Goal: Task Accomplishment & Management: Complete application form

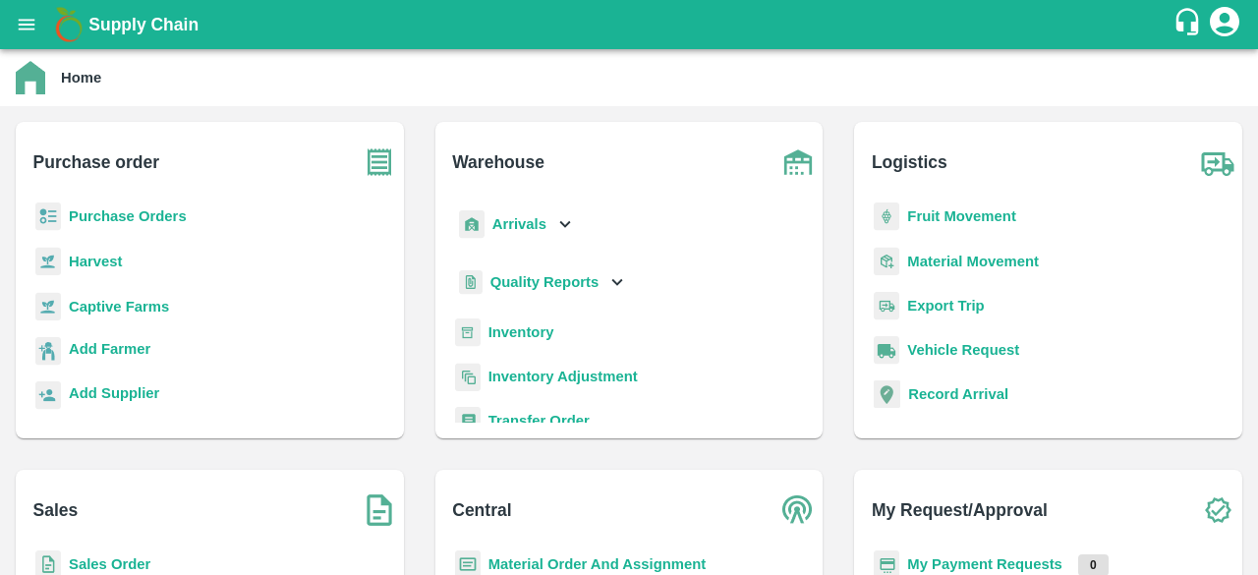
click at [138, 220] on b "Purchase Orders" at bounding box center [128, 216] width 118 height 16
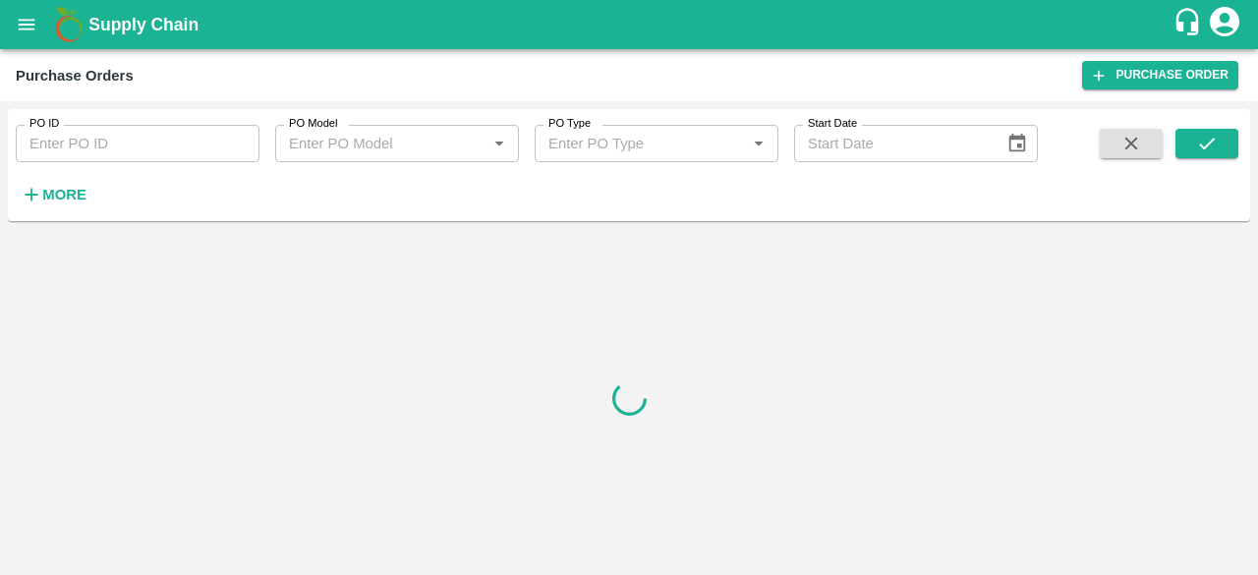
click at [629, 156] on div "PO Type   *" at bounding box center [657, 143] width 244 height 37
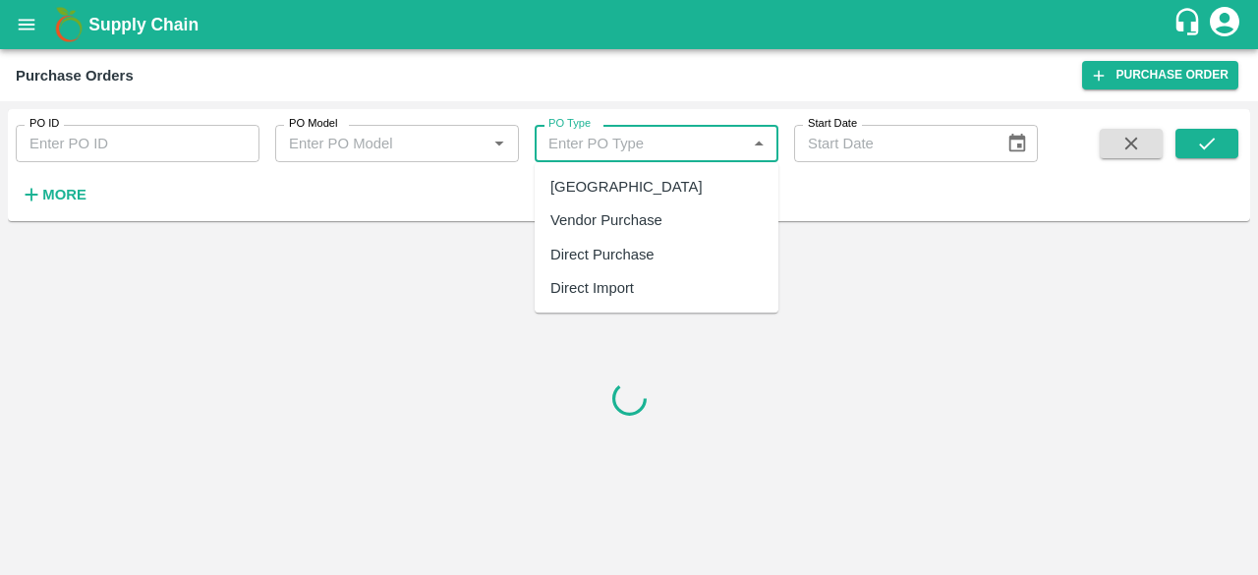
type input "DD/MM/YYYY"
click at [926, 147] on input "DD/MM/YYYY" at bounding box center [892, 143] width 197 height 37
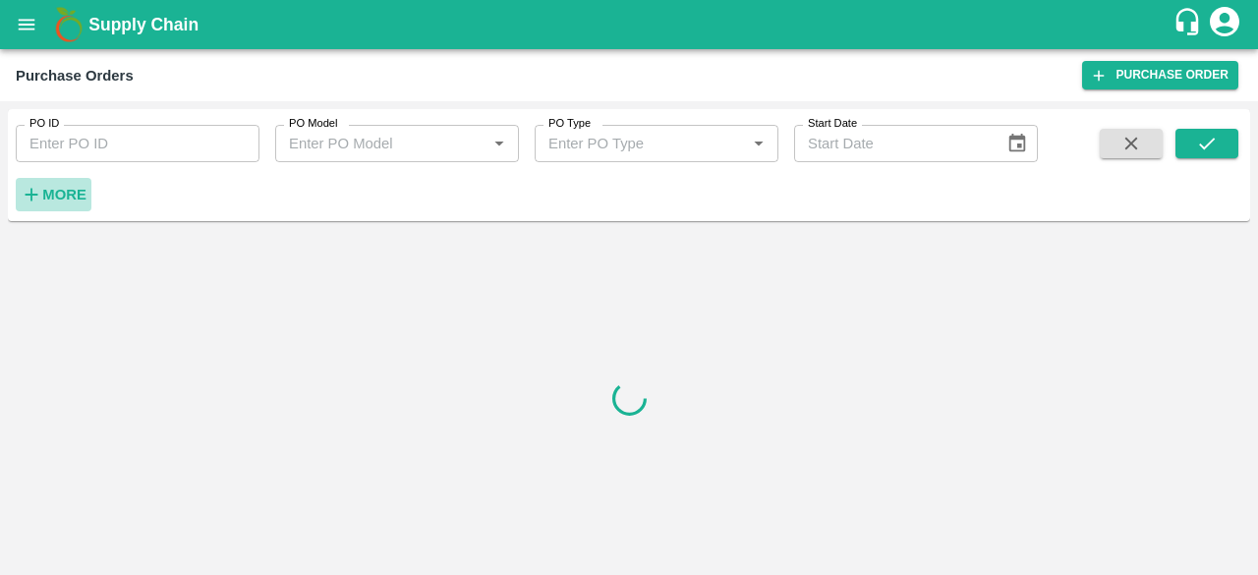
click at [37, 191] on icon "button" at bounding box center [32, 195] width 22 height 22
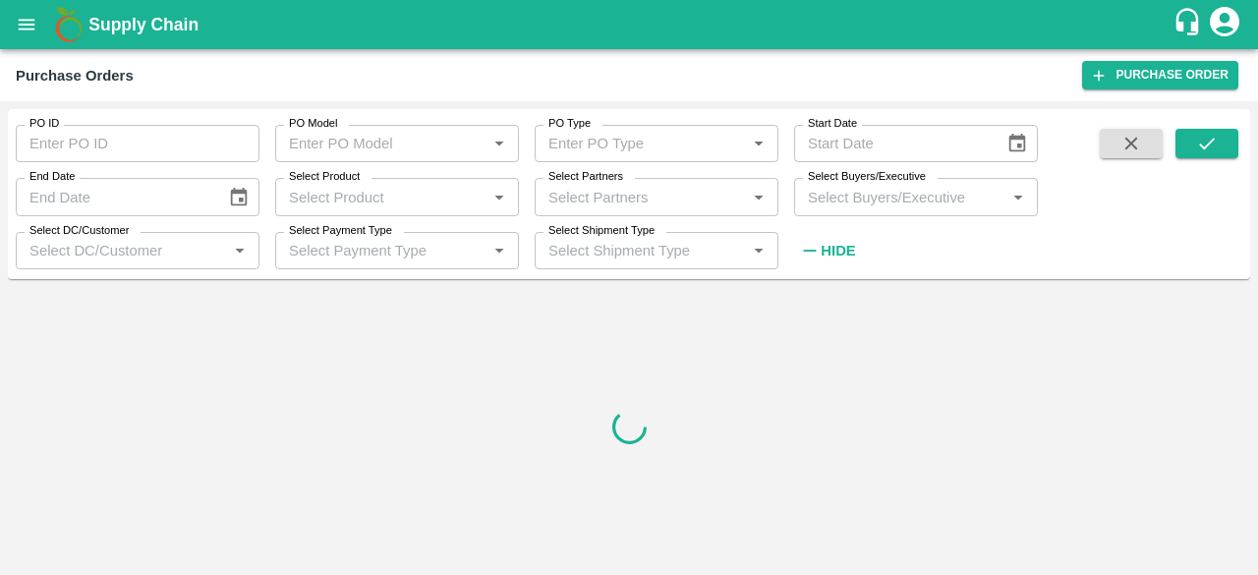
type input "DD/MM/YYYY"
click at [981, 156] on input "DD/MM/YYYY" at bounding box center [892, 143] width 197 height 37
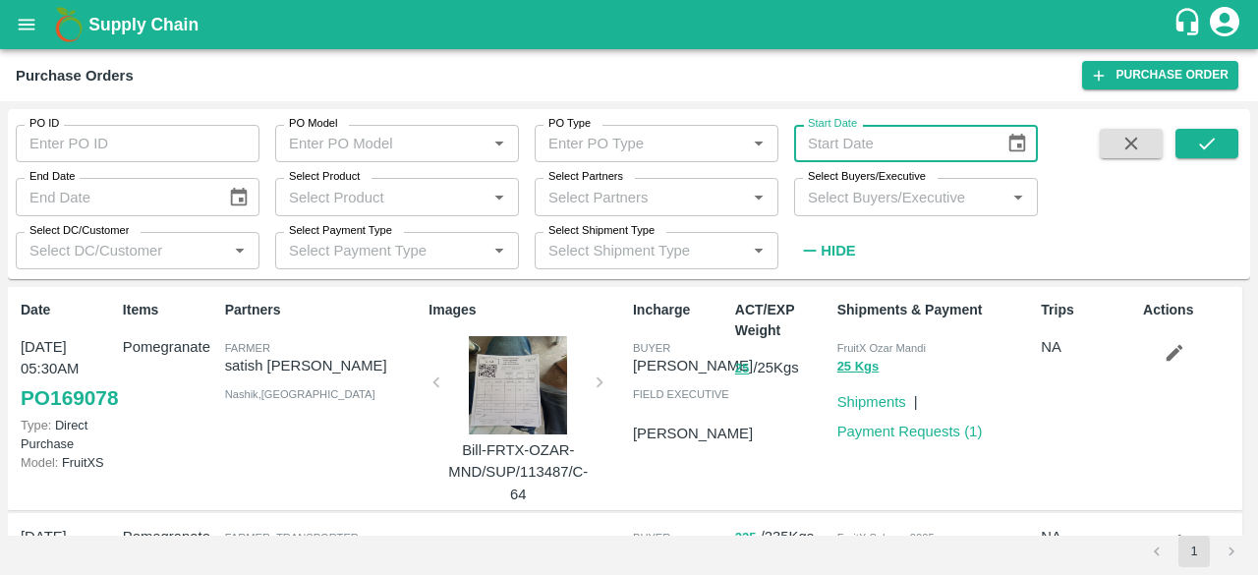
click at [1013, 139] on icon "Choose date" at bounding box center [1018, 143] width 17 height 19
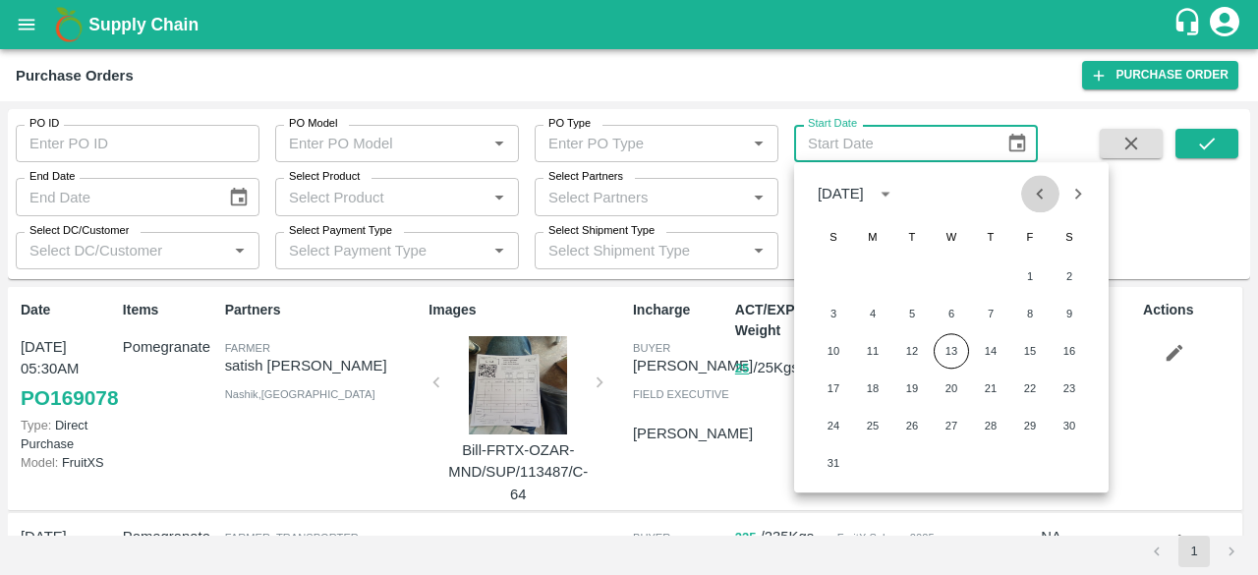
click at [1038, 184] on icon "Previous month" at bounding box center [1040, 194] width 22 height 22
click at [1044, 198] on icon "Previous month" at bounding box center [1040, 194] width 22 height 22
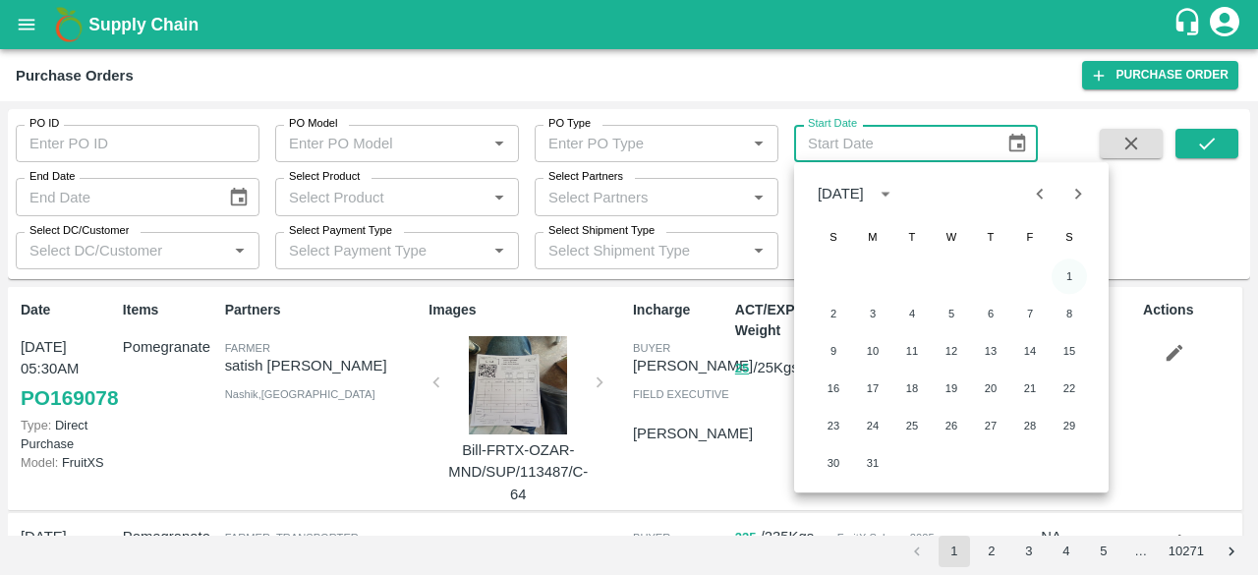
click at [1076, 271] on button "1" at bounding box center [1069, 276] width 35 height 35
type input "[DATE]"
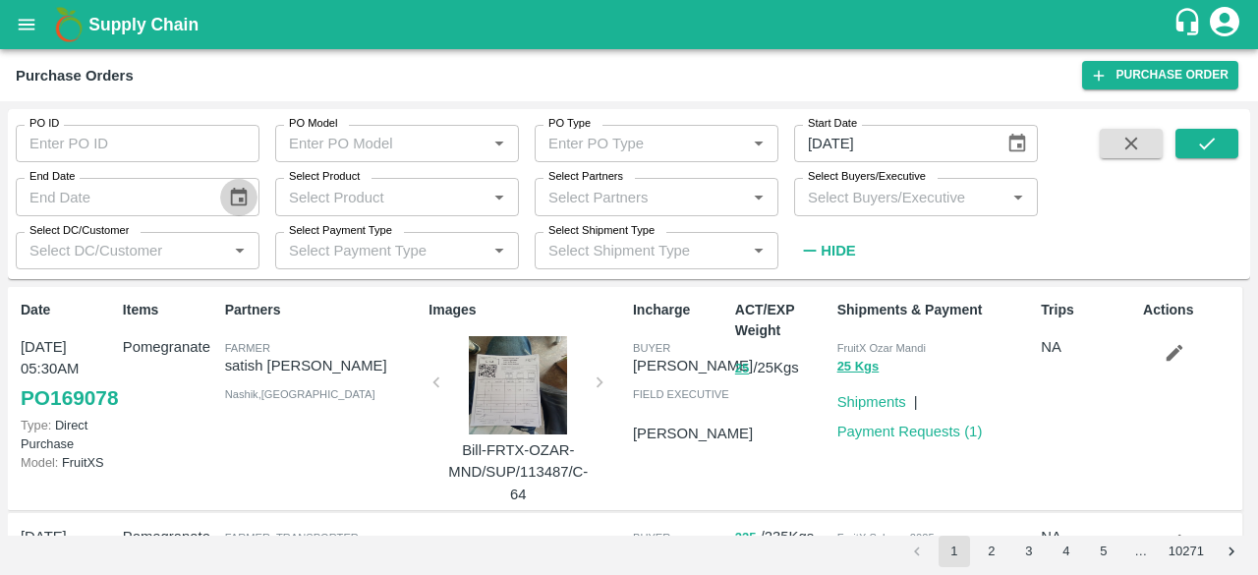
click at [245, 202] on icon "Choose date" at bounding box center [239, 198] width 22 height 22
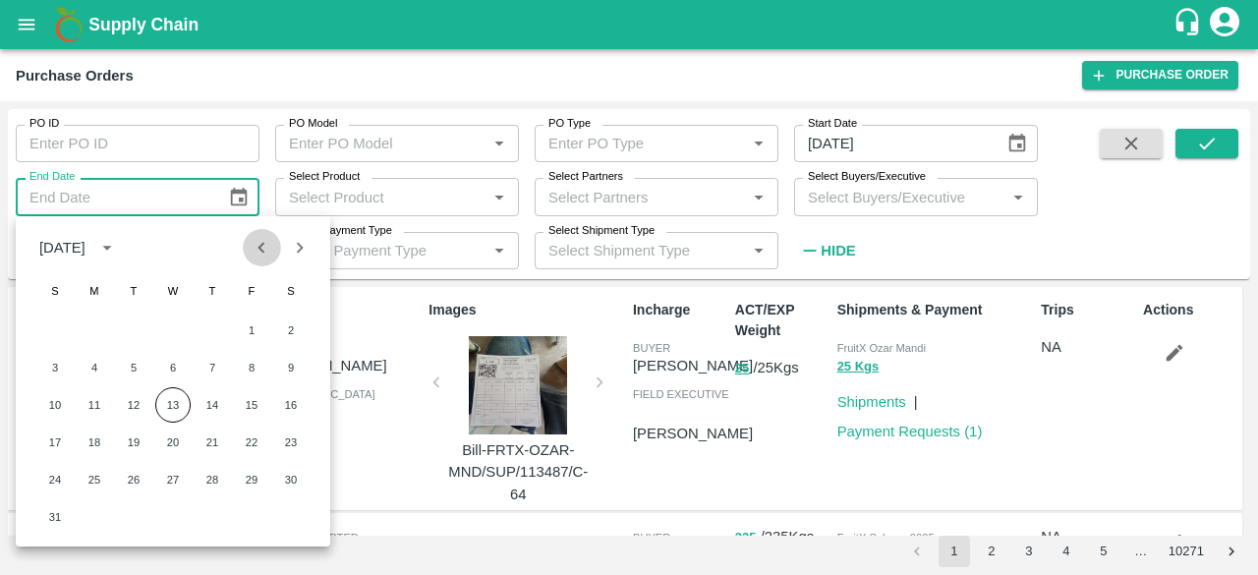
click at [268, 251] on icon "Previous month" at bounding box center [262, 248] width 22 height 22
click at [293, 476] on button "31" at bounding box center [290, 479] width 35 height 35
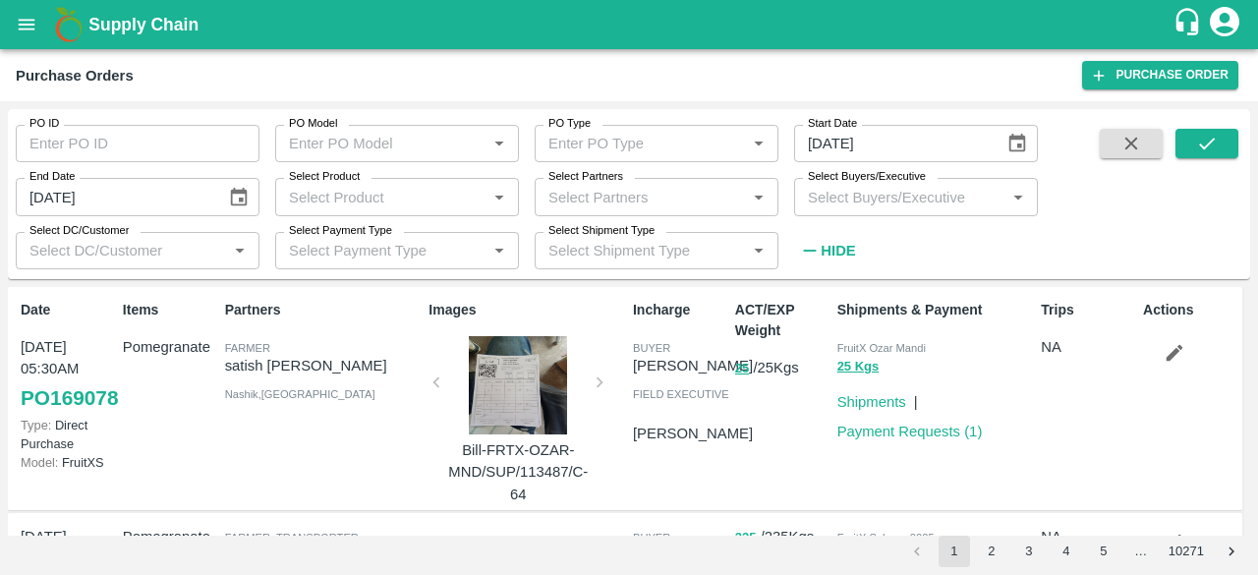
type input "[DATE]"
click at [1209, 150] on icon "submit" at bounding box center [1207, 144] width 22 height 22
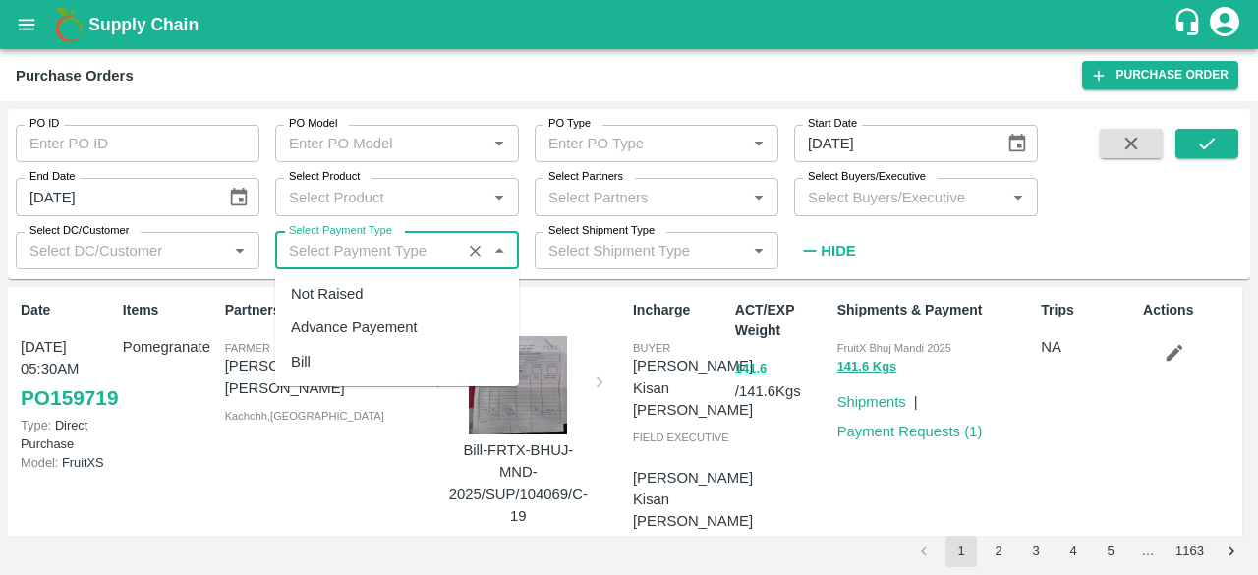
click at [396, 251] on input "Select Payment Type" at bounding box center [368, 251] width 174 height 26
click at [187, 253] on input "Select DC/Customer" at bounding box center [122, 251] width 200 height 26
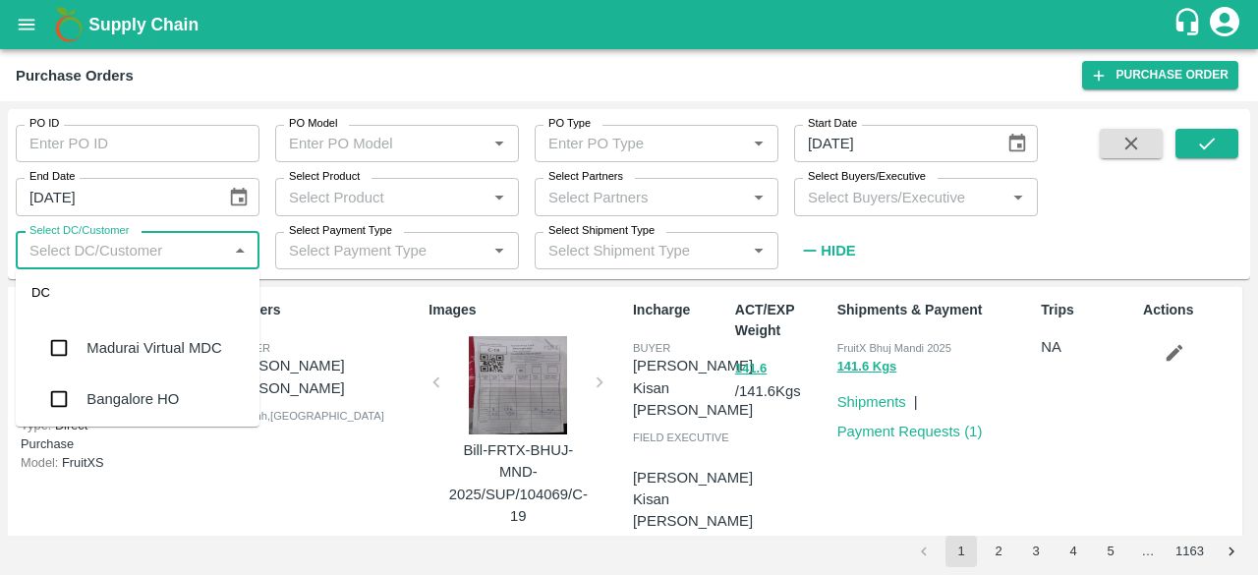
scroll to position [3044, 0]
click at [60, 431] on input "checkbox" at bounding box center [58, 450] width 39 height 39
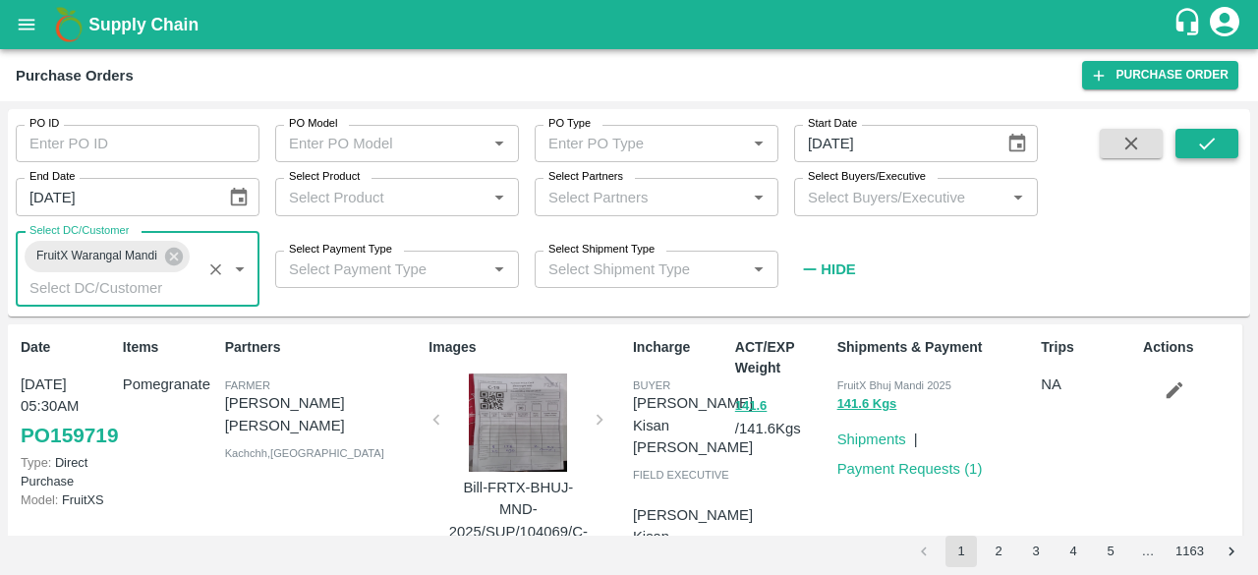
click at [1203, 146] on icon "submit" at bounding box center [1207, 144] width 16 height 12
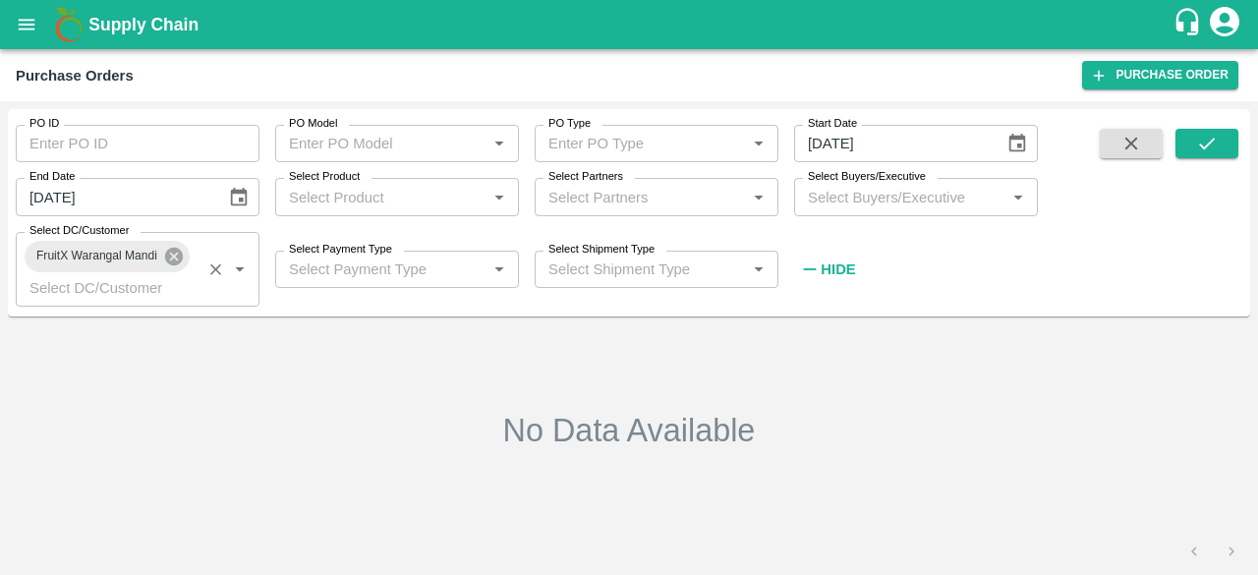
click at [171, 257] on icon at bounding box center [174, 257] width 18 height 18
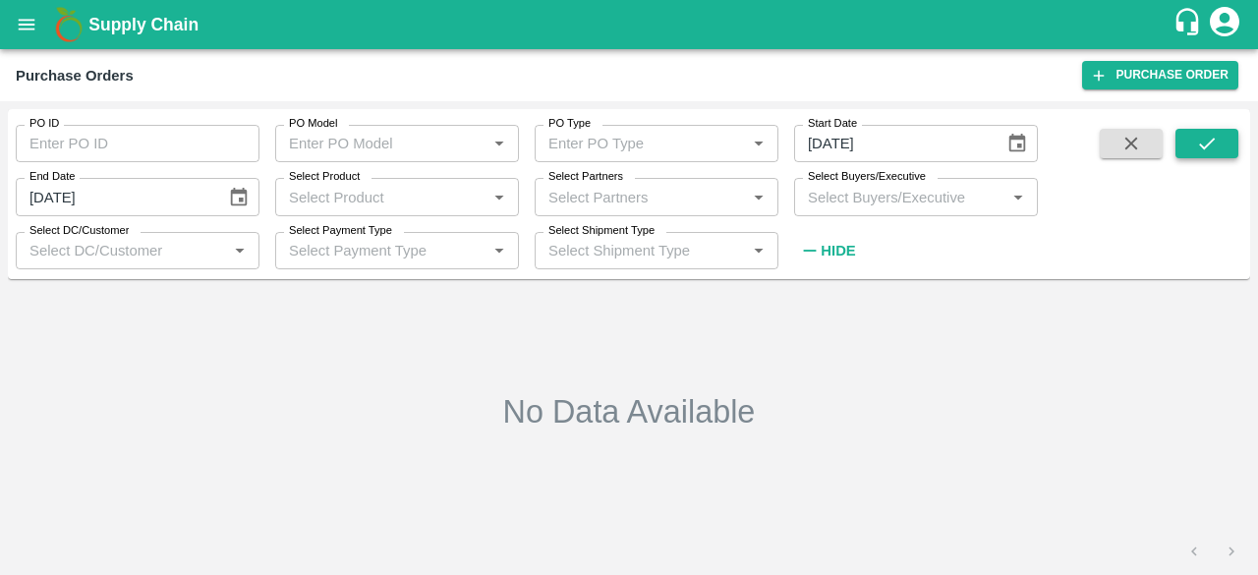
click at [1209, 152] on icon "submit" at bounding box center [1207, 144] width 22 height 22
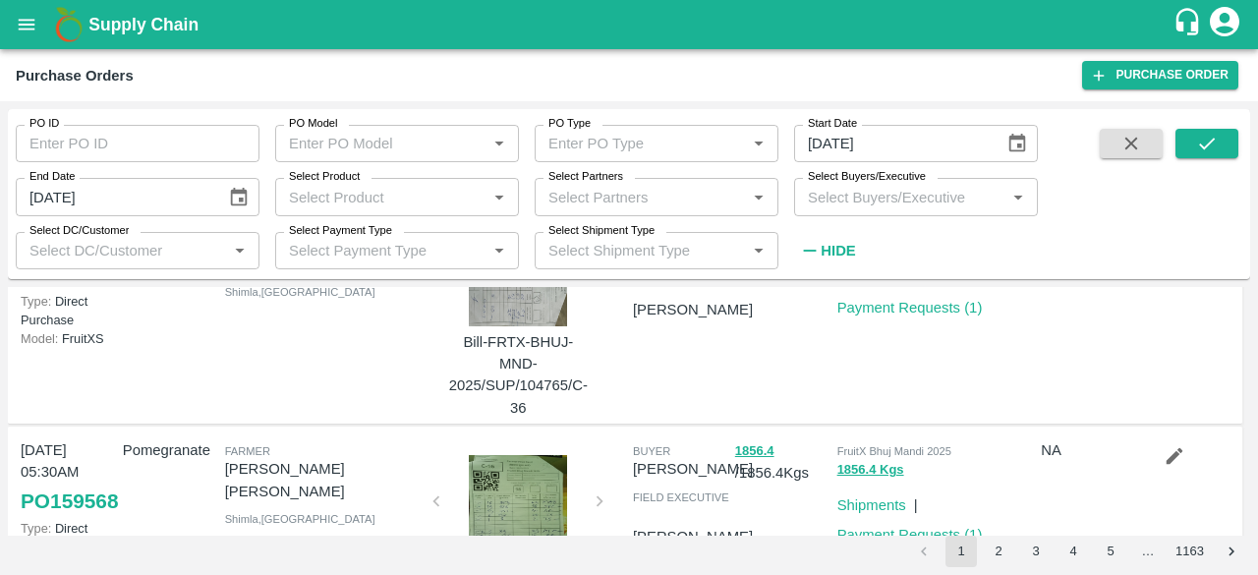
scroll to position [1985, 0]
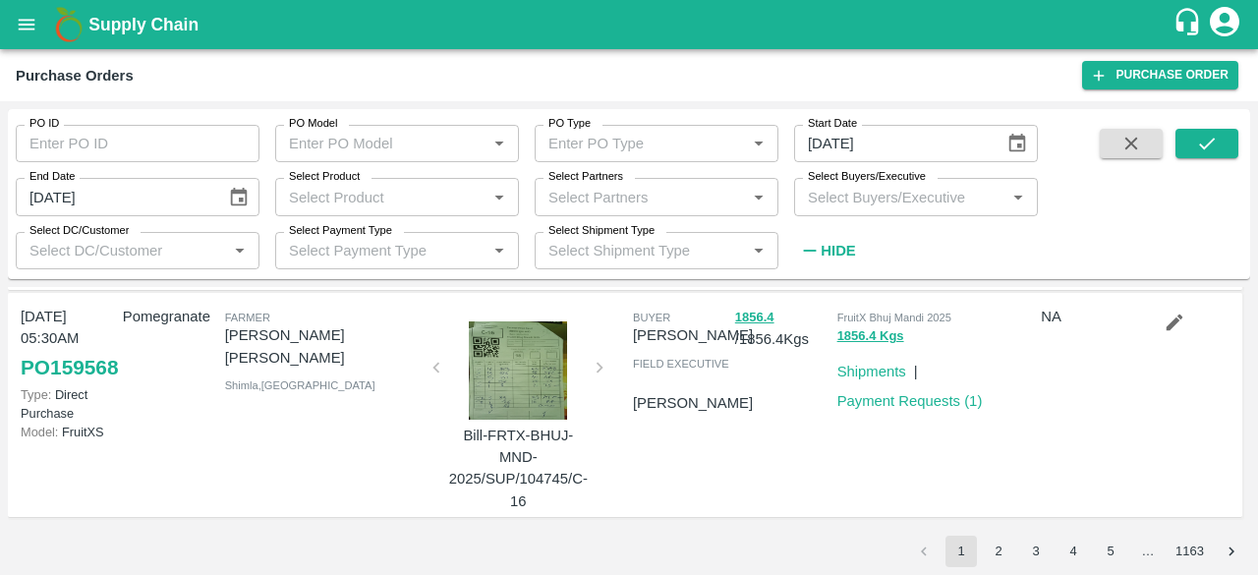
click at [1150, 557] on div "…" at bounding box center [1147, 552] width 31 height 19
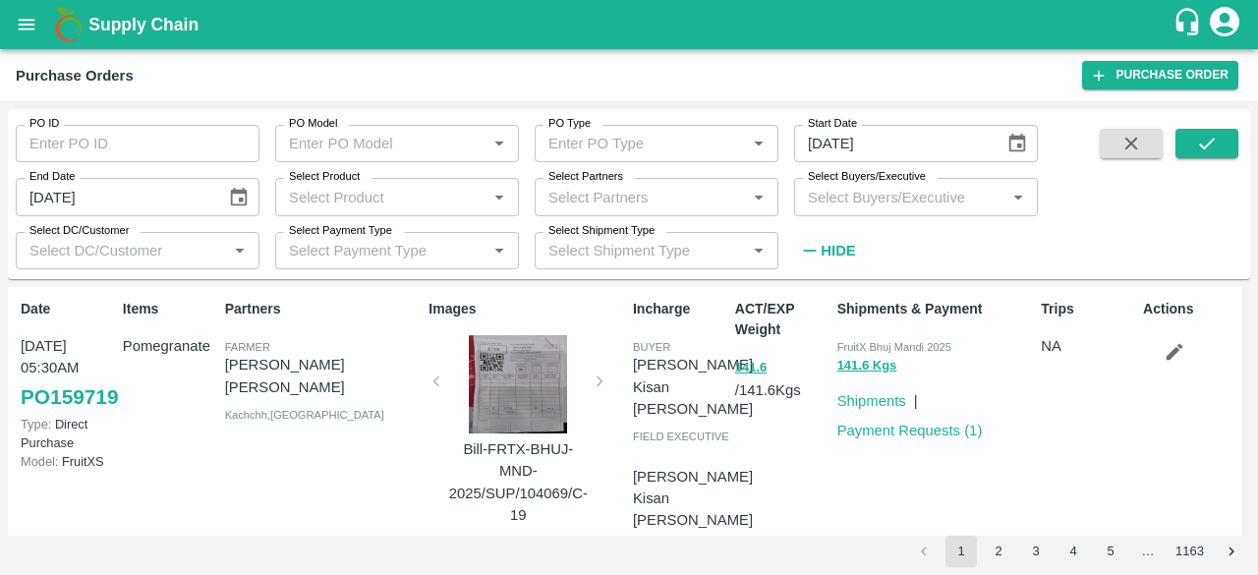
scroll to position [0, 0]
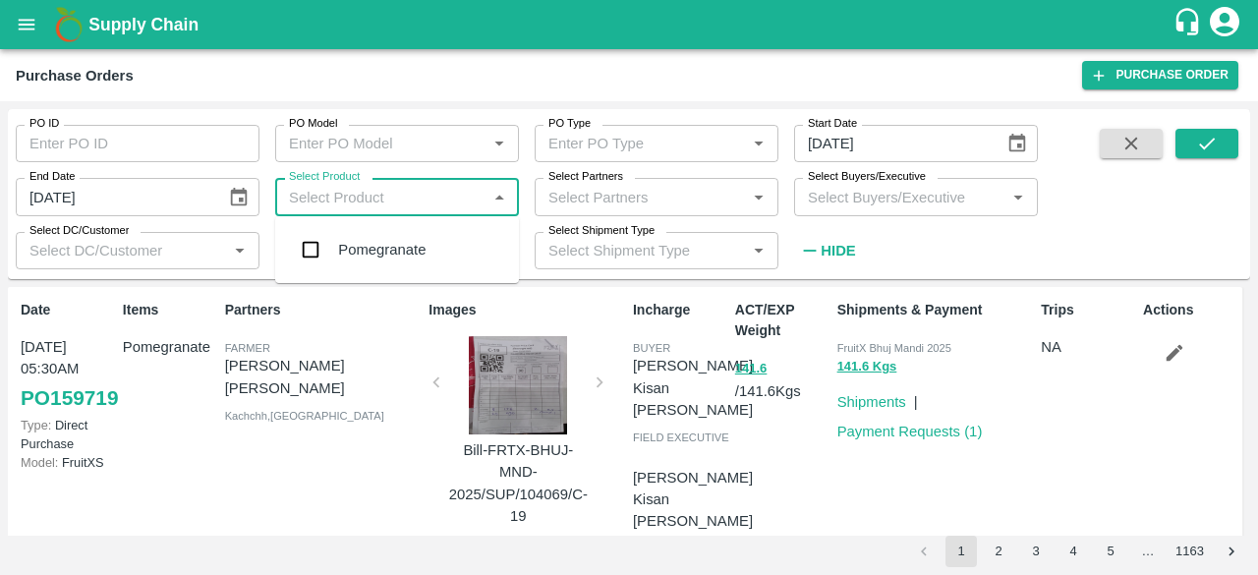
click at [417, 195] on input "Select Product" at bounding box center [381, 197] width 200 height 26
click at [615, 204] on input "Select Partners" at bounding box center [641, 197] width 200 height 26
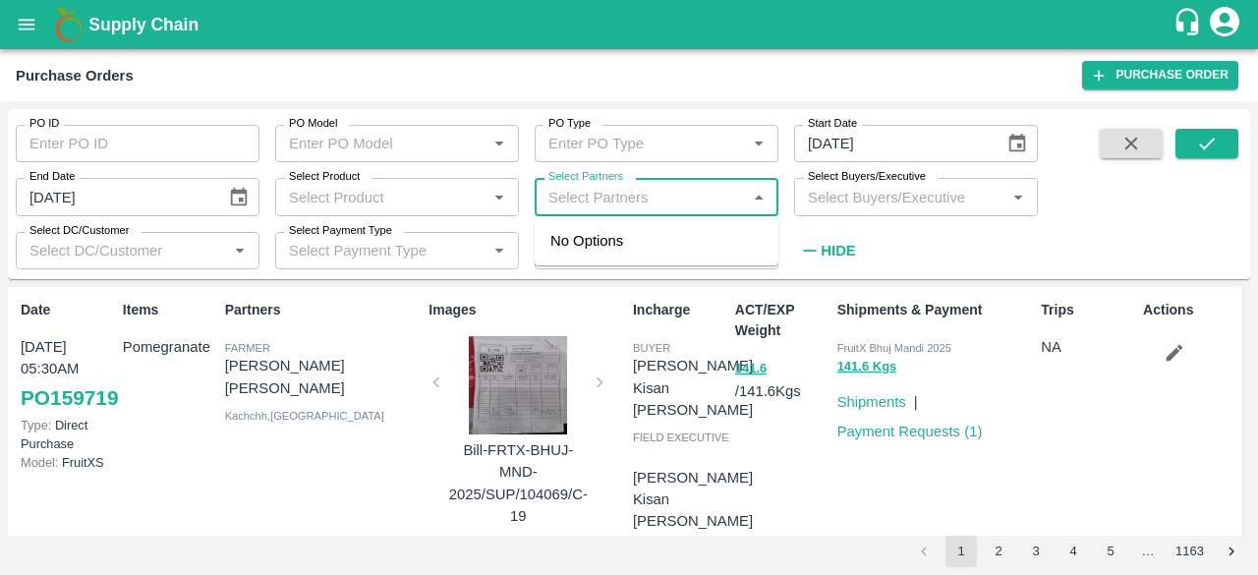
click at [938, 202] on input "Select Buyers/Executive" at bounding box center [900, 197] width 200 height 26
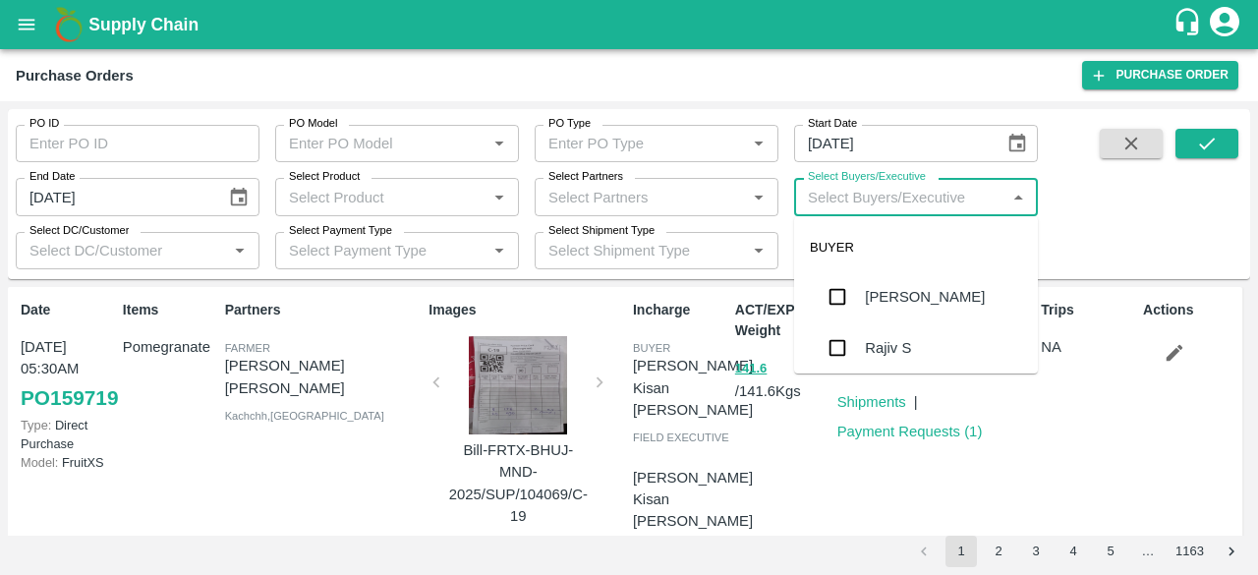
click at [858, 212] on div "Select Buyers/Executive   *" at bounding box center [916, 196] width 244 height 37
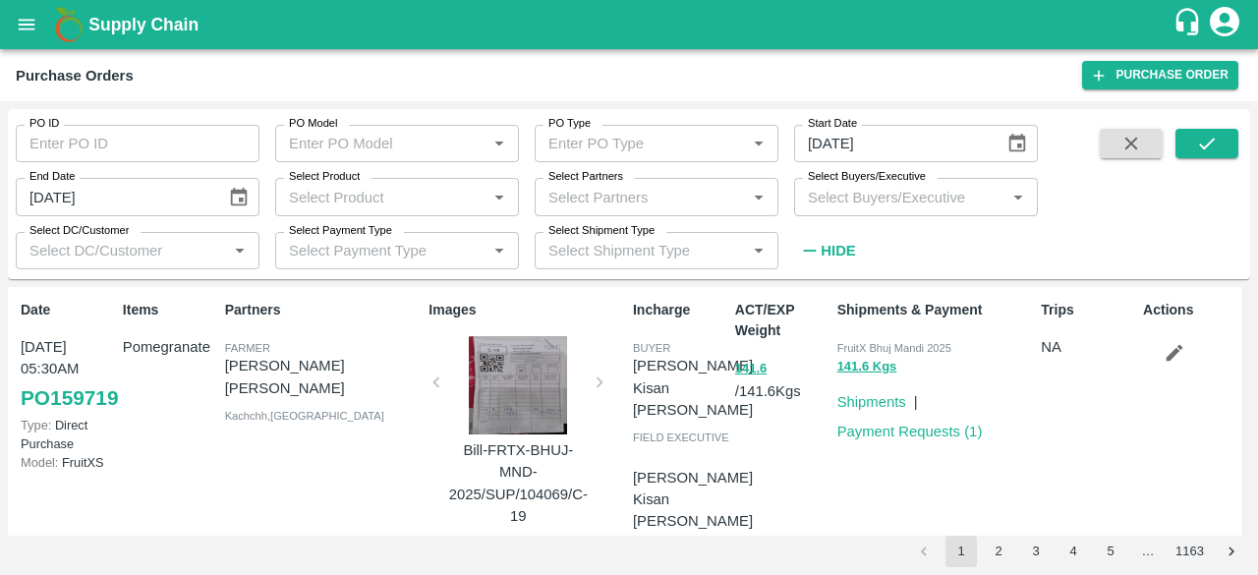
click at [857, 230] on div "Hide" at bounding box center [820, 242] width 83 height 49
click at [845, 202] on input "Select Buyers/Executive" at bounding box center [900, 197] width 200 height 26
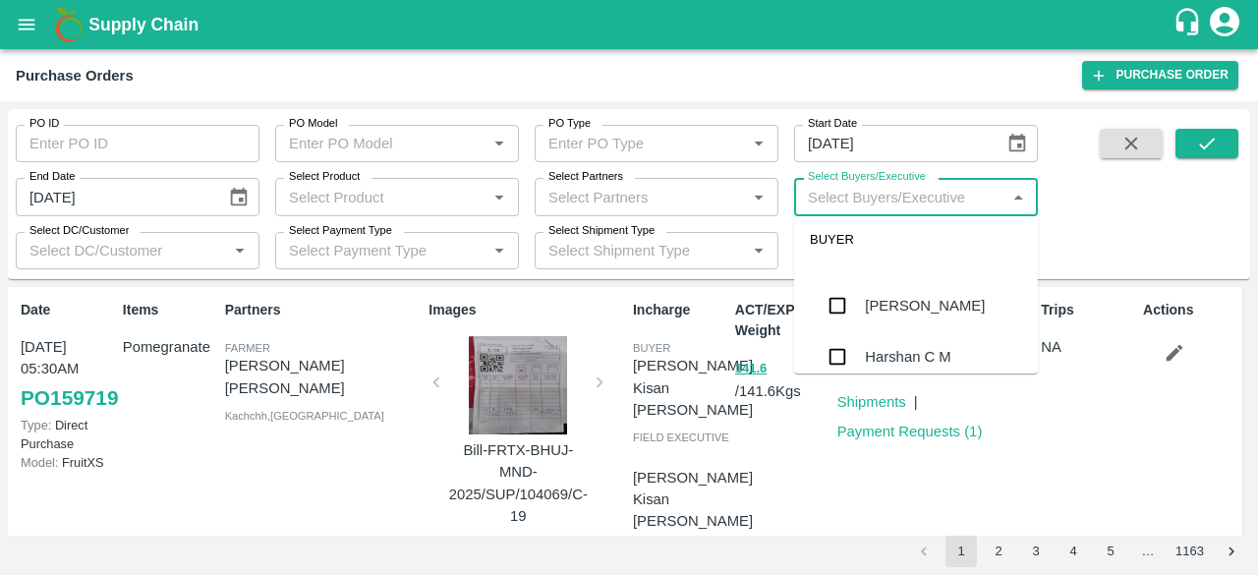
scroll to position [3810, 0]
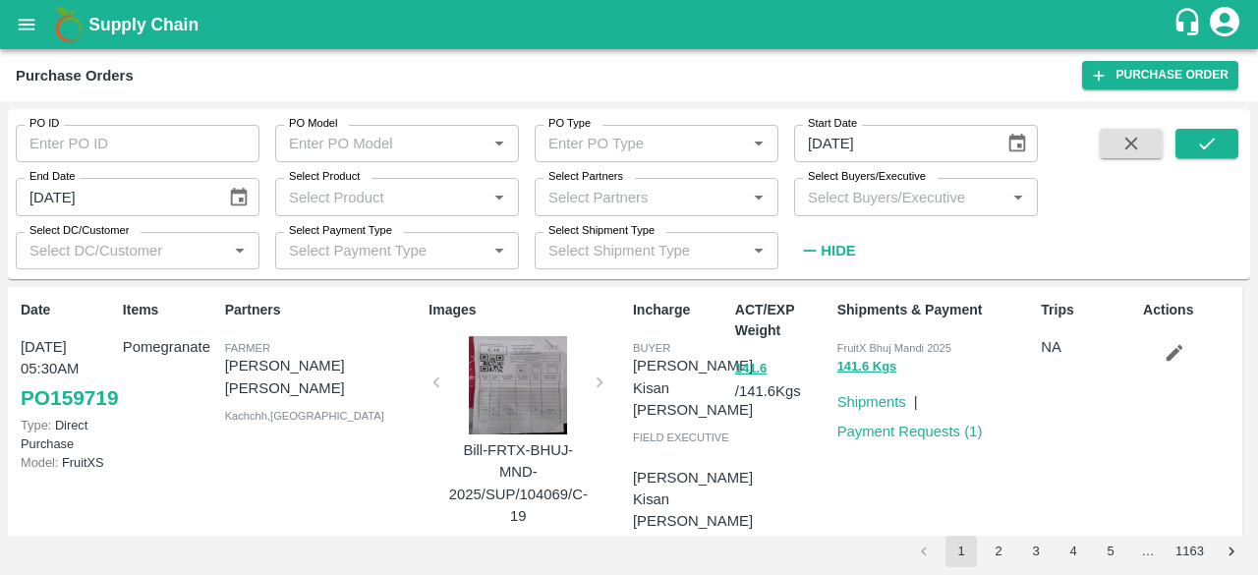
click at [741, 65] on div "Purchase Orders" at bounding box center [549, 76] width 1067 height 26
click at [681, 127] on div "PO Type   *" at bounding box center [657, 143] width 244 height 37
